Goal: Transaction & Acquisition: Obtain resource

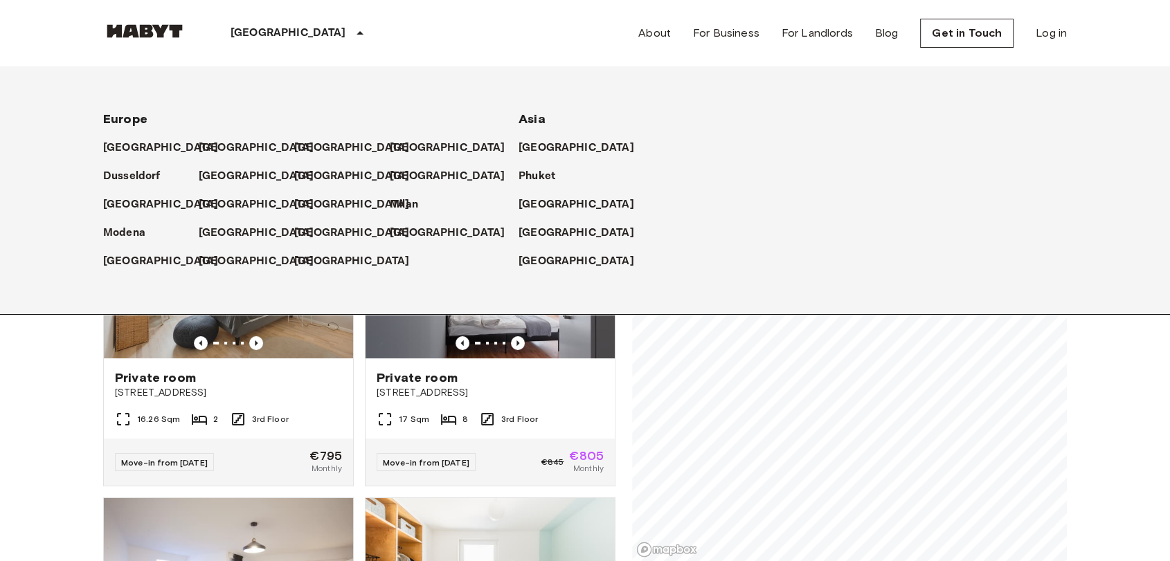
click at [352, 30] on icon at bounding box center [360, 33] width 17 height 17
click at [352, 32] on icon at bounding box center [360, 33] width 17 height 17
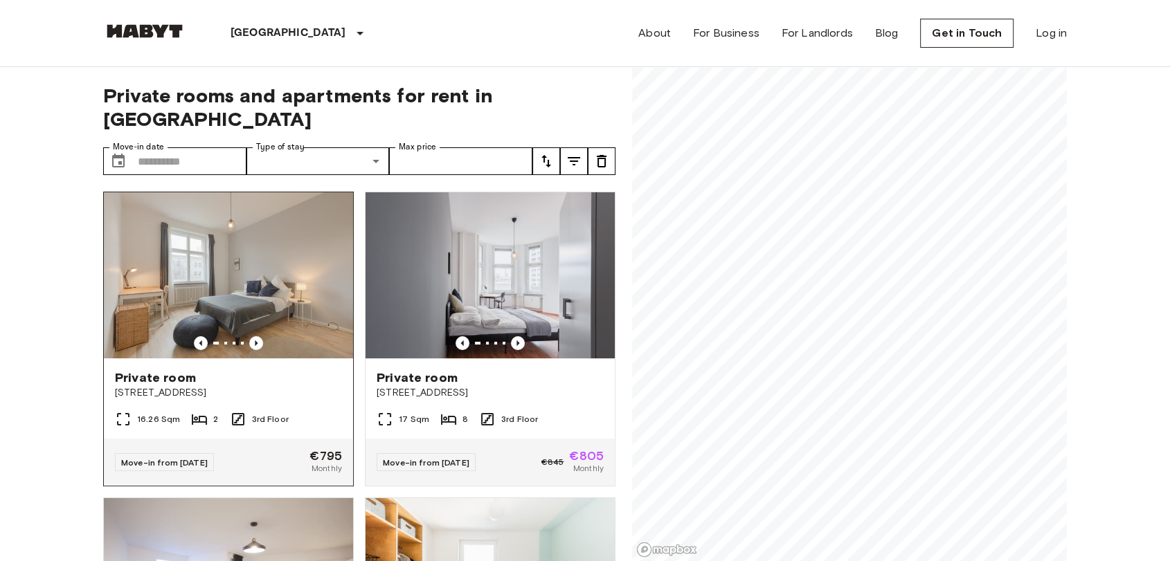
click at [258, 370] on div "Private room" at bounding box center [228, 378] width 227 height 17
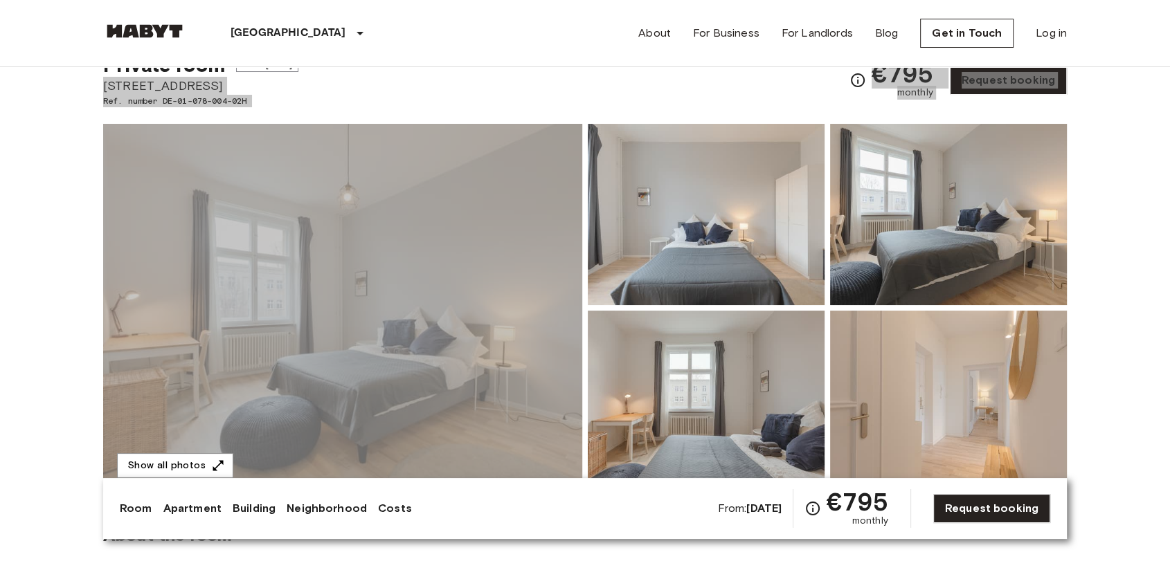
scroll to position [77, 0]
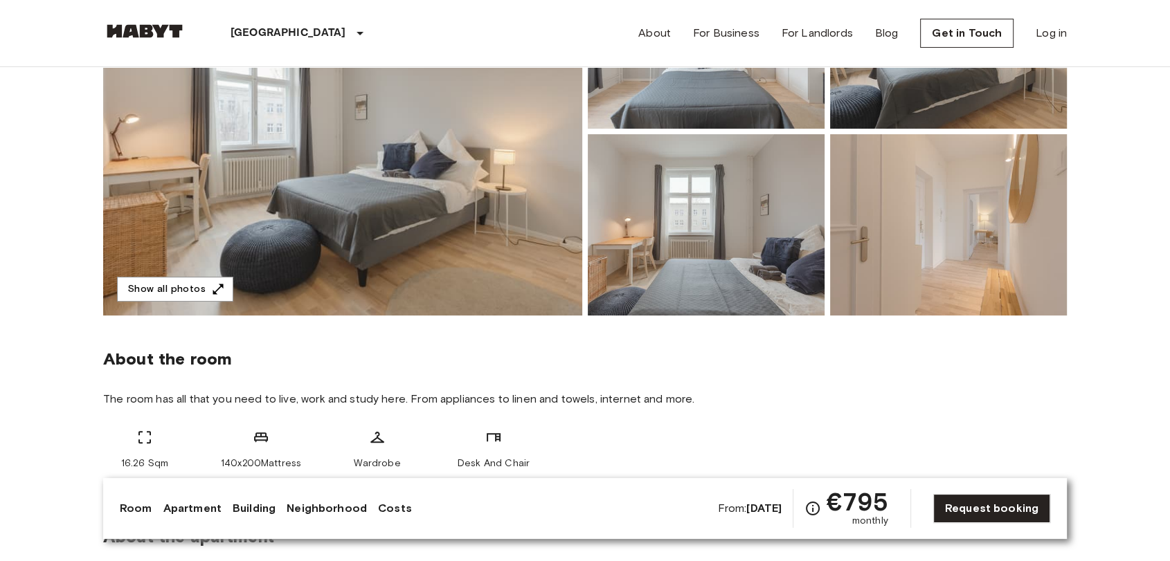
click at [721, 371] on div "About the room The room has all that you need to live, work and study here. Fro…" at bounding box center [585, 405] width 964 height 178
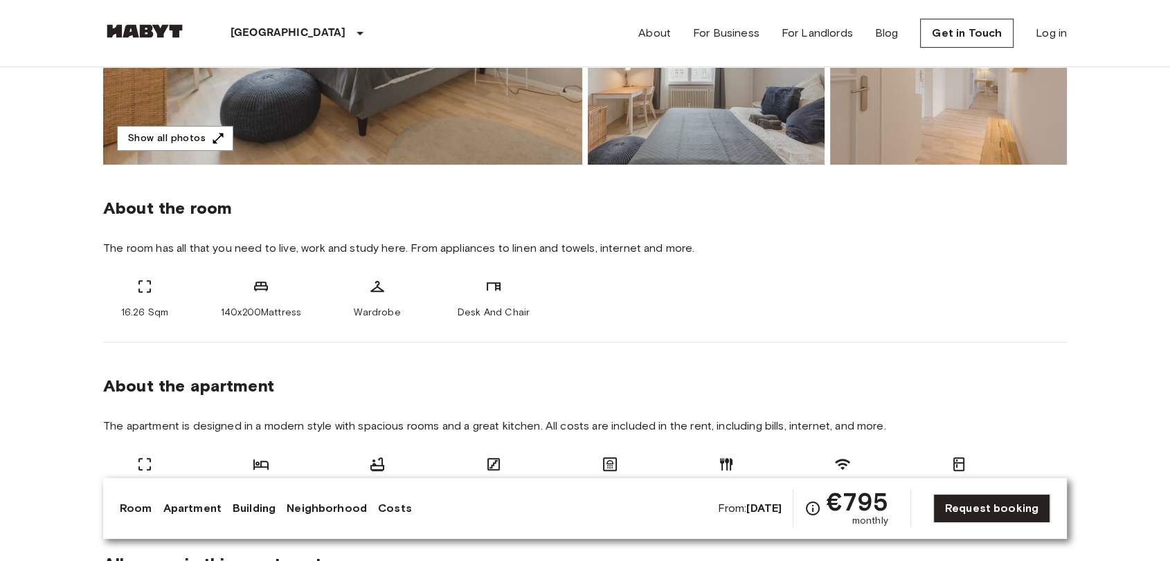
scroll to position [384, 0]
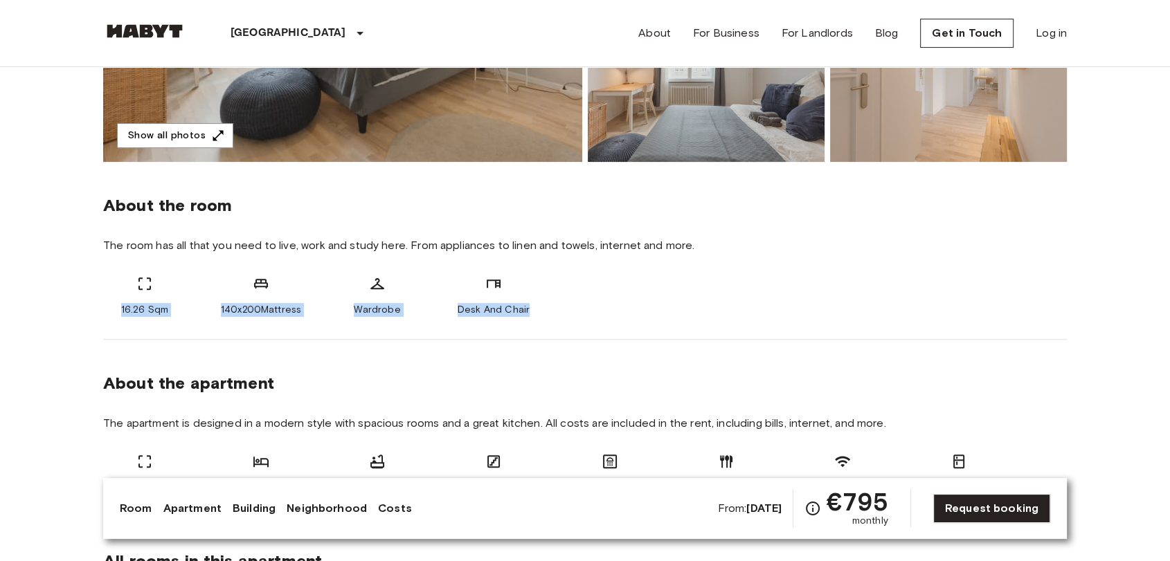
drag, startPoint x: 117, startPoint y: 306, endPoint x: 548, endPoint y: 313, distance: 430.6
click at [548, 313] on div "16.26 Sqm 140x200Mattress Wardrobe Desk And Chair" at bounding box center [585, 297] width 964 height 42
copy div "16.26 Sqm 140x200Mattress Wardrobe Desk And Chair"
